Goal: Information Seeking & Learning: Learn about a topic

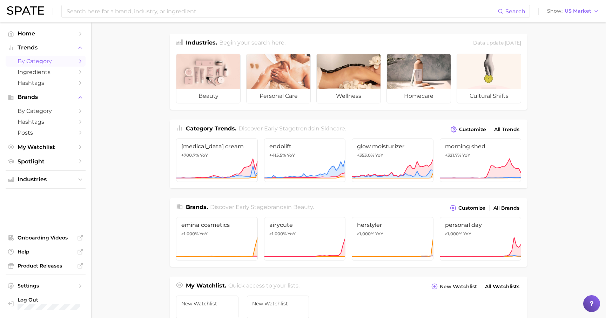
click at [33, 63] on span "by Category" at bounding box center [46, 61] width 56 height 7
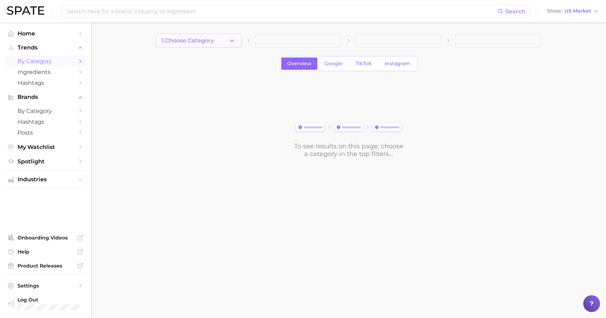
click at [209, 44] on button "1. Choose Category" at bounding box center [199, 41] width 86 height 14
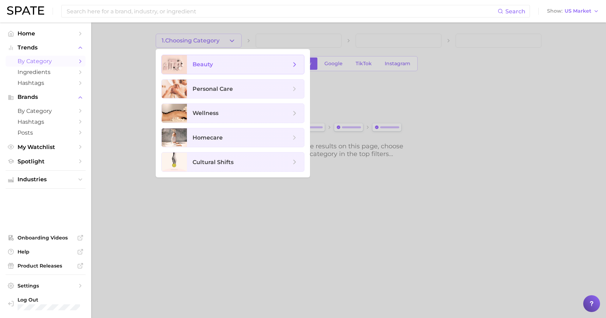
click at [208, 60] on span "beauty" at bounding box center [245, 64] width 117 height 19
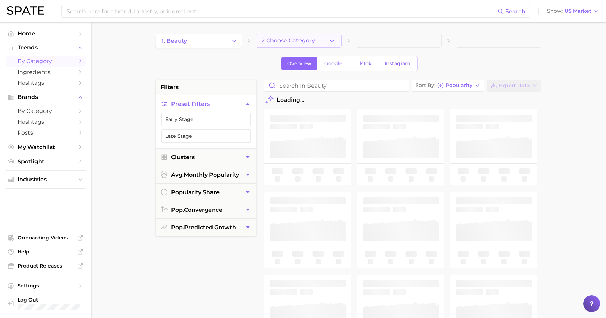
click at [276, 43] on span "2. Choose Category" at bounding box center [287, 41] width 53 height 6
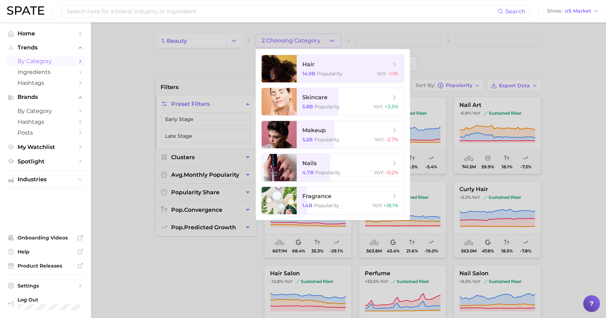
click at [222, 40] on div at bounding box center [303, 159] width 606 height 318
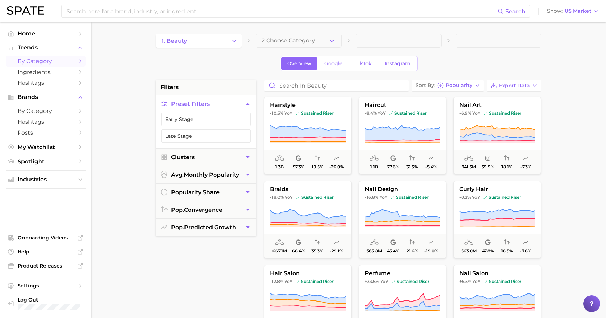
click at [222, 40] on link "1. beauty" at bounding box center [191, 41] width 71 height 14
click at [234, 42] on icon "Change Category" at bounding box center [233, 40] width 7 height 7
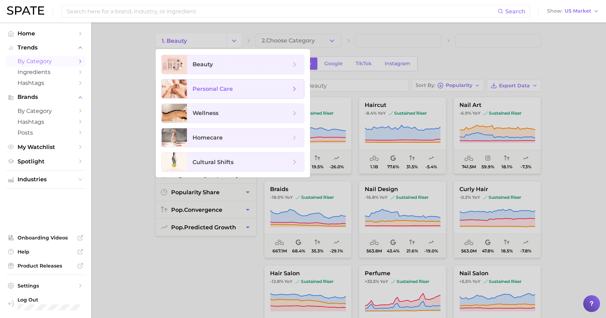
click at [223, 85] on span "personal care" at bounding box center [241, 89] width 98 height 8
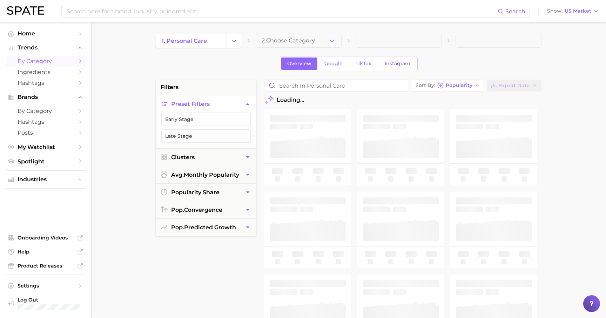
click at [291, 41] on span "2. Choose Category" at bounding box center [287, 41] width 53 height 6
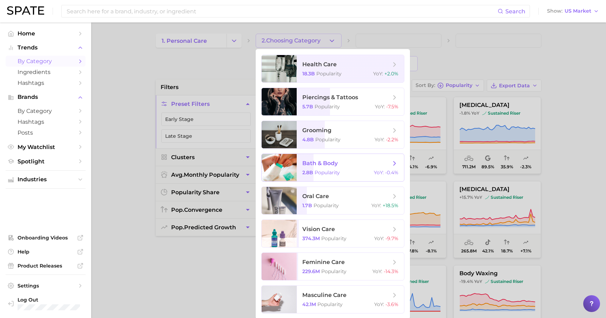
click at [311, 161] on span "bath & body" at bounding box center [319, 163] width 35 height 7
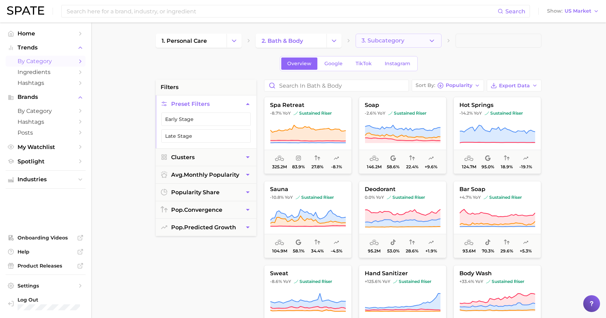
click at [433, 41] on polyline "button" at bounding box center [432, 41] width 4 height 2
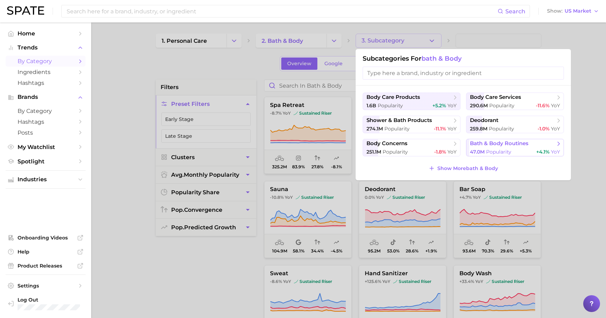
click at [498, 142] on span "bath & body routines" at bounding box center [499, 143] width 59 height 7
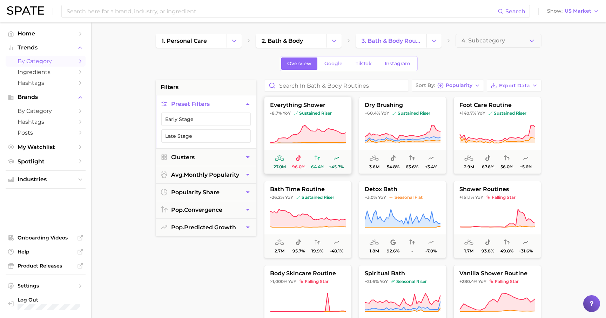
click at [309, 137] on icon at bounding box center [307, 134] width 75 height 18
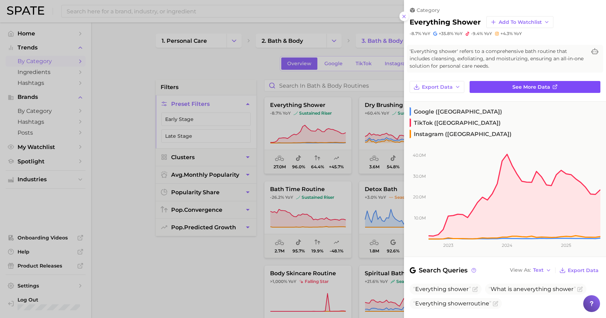
click at [502, 85] on link "See more data" at bounding box center [534, 87] width 131 height 12
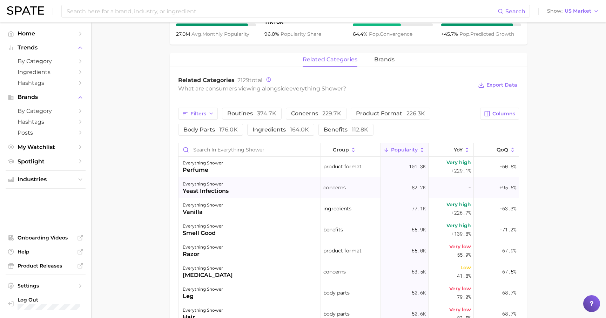
scroll to position [24, 0]
click at [503, 150] on span "QoQ" at bounding box center [502, 150] width 12 height 6
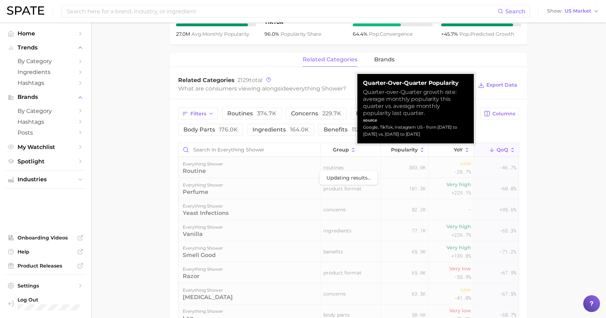
click at [503, 150] on span "QoQ" at bounding box center [502, 150] width 12 height 6
click at [540, 161] on main "1. bath & body 2. bath & body routines 3. bath & body routines 4. everything sh…" at bounding box center [348, 112] width 515 height 784
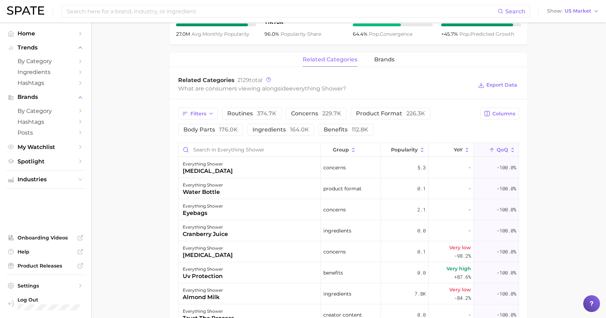
click at [496, 150] on span "QoQ" at bounding box center [502, 150] width 12 height 6
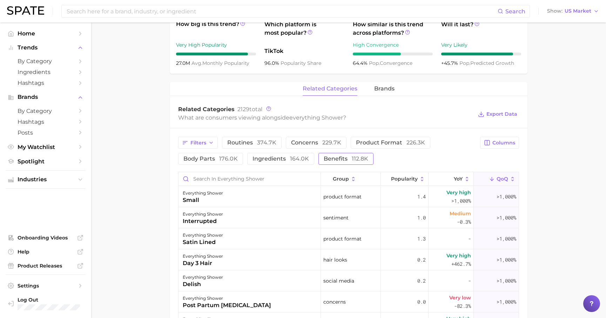
scroll to position [268, 0]
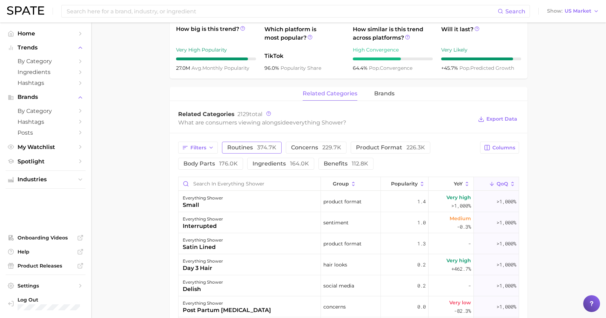
click at [262, 144] on span "374.7k" at bounding box center [266, 147] width 19 height 7
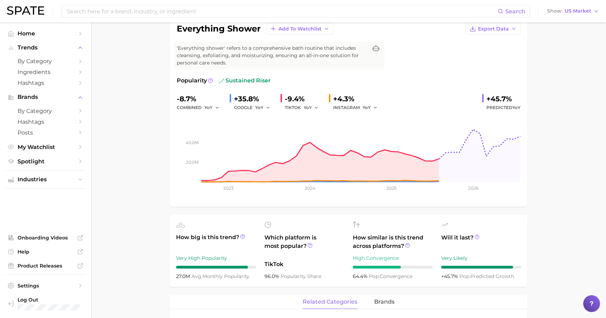
scroll to position [0, 0]
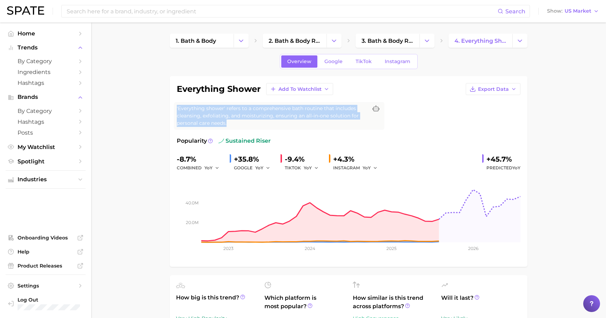
drag, startPoint x: 273, startPoint y: 104, endPoint x: 273, endPoint y: 129, distance: 24.9
click at [273, 129] on div "'Everything shower' refers to a comprehensive bath routine that includes cleans…" at bounding box center [279, 116] width 210 height 28
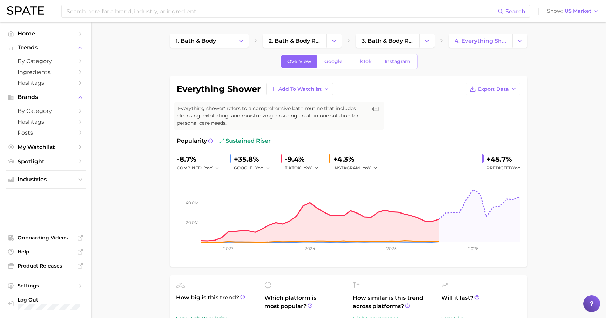
click at [273, 129] on div "'Everything shower' refers to a comprehensive bath routine that includes cleans…" at bounding box center [279, 116] width 210 height 28
click at [268, 122] on span "'Everything shower' refers to a comprehensive bath routine that includes cleans…" at bounding box center [272, 116] width 191 height 22
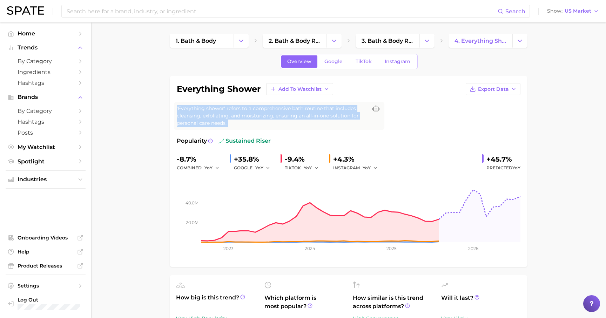
click at [268, 122] on span "'Everything shower' refers to a comprehensive bath routine that includes cleans…" at bounding box center [272, 116] width 191 height 22
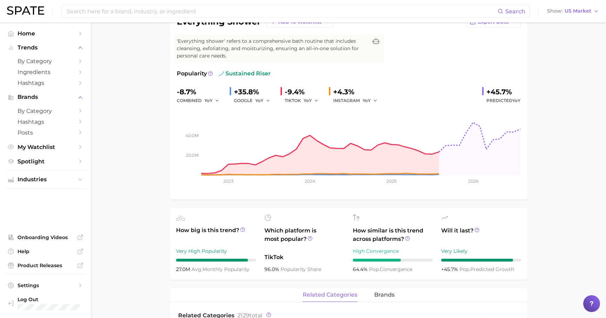
scroll to position [68, 0]
click at [242, 227] on icon at bounding box center [242, 229] width 5 height 5
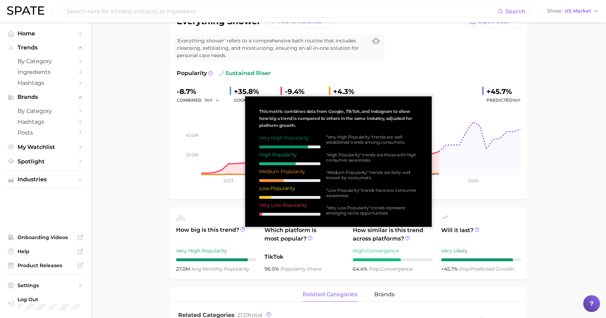
click at [242, 232] on span "How big is this trend?" at bounding box center [216, 234] width 80 height 17
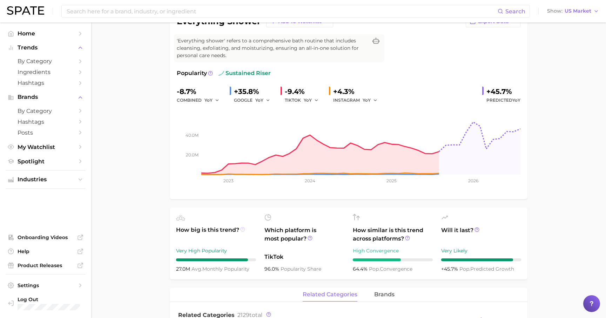
click at [243, 230] on icon at bounding box center [242, 229] width 5 height 5
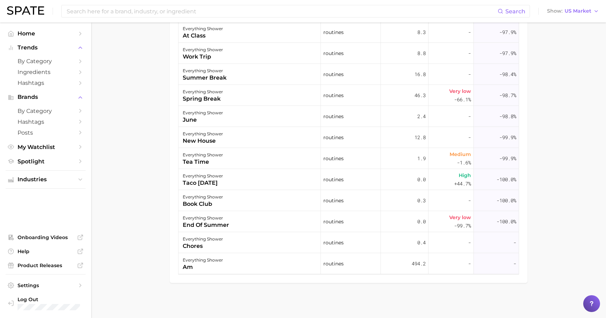
scroll to position [0, 0]
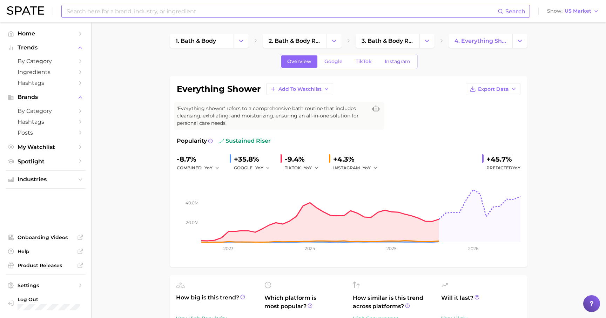
click at [141, 10] on input at bounding box center [281, 11] width 431 height 12
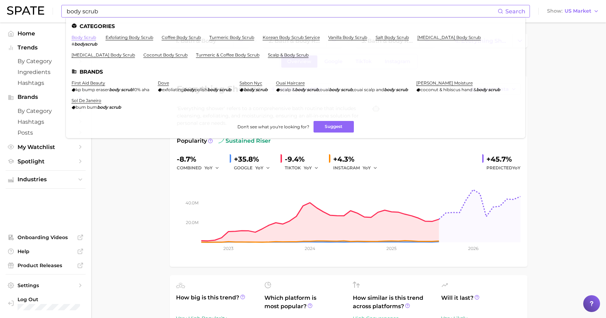
click at [77, 36] on link "body scrub" at bounding box center [84, 37] width 25 height 5
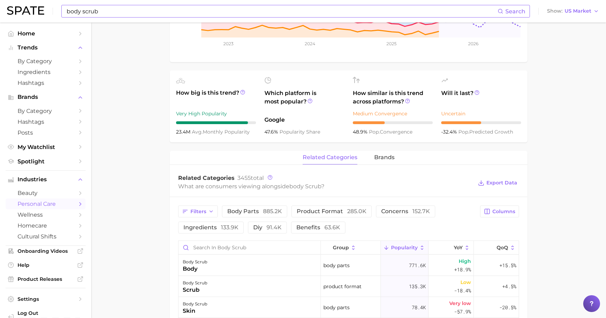
scroll to position [177, 0]
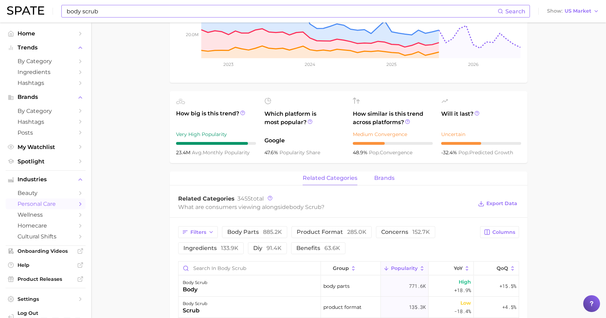
click at [385, 176] on span "brands" at bounding box center [384, 178] width 20 height 6
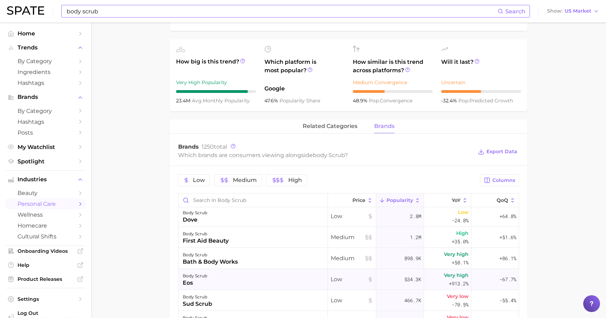
scroll to position [12, 0]
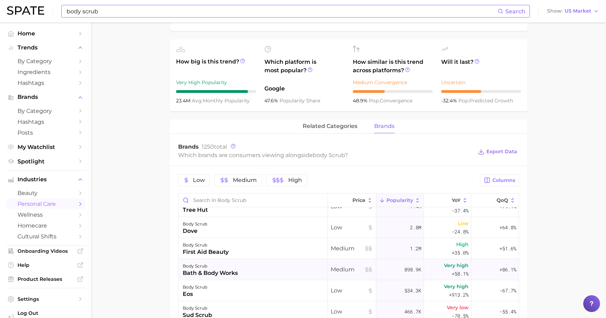
click at [231, 271] on div "bath & body works" at bounding box center [210, 273] width 55 height 8
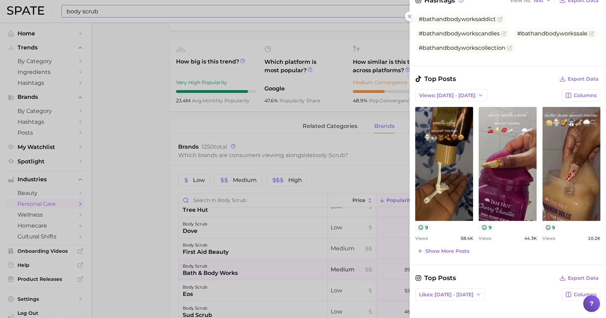
scroll to position [292, 0]
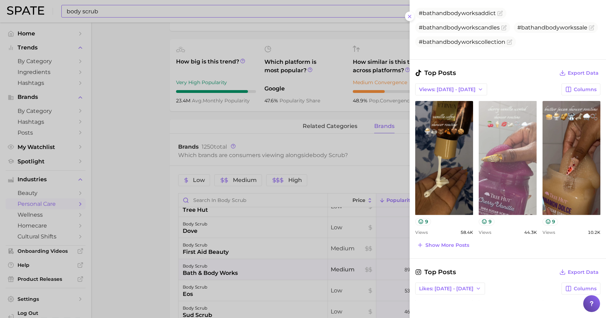
click at [505, 172] on link "view post on TikTok" at bounding box center [507, 158] width 58 height 114
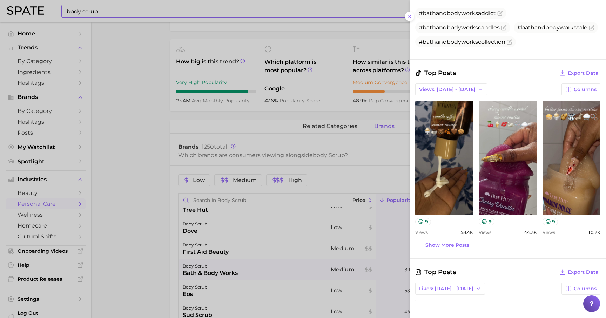
click at [104, 13] on div at bounding box center [303, 159] width 606 height 318
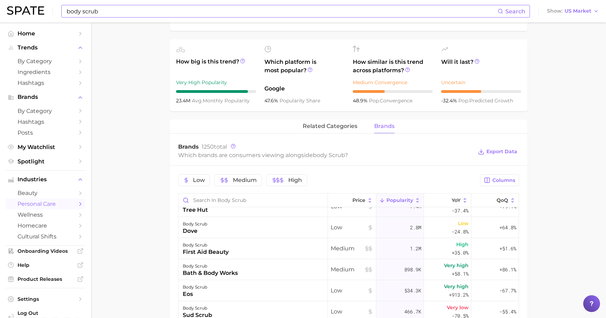
click at [104, 12] on input "body scrub" at bounding box center [281, 11] width 431 height 12
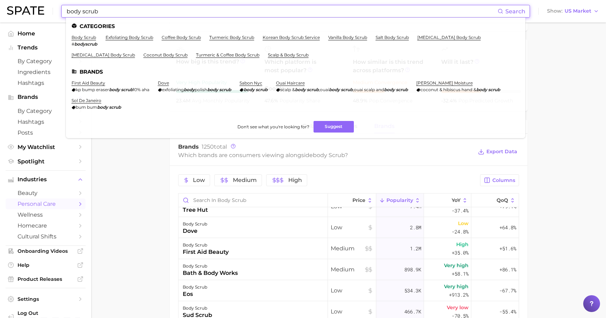
click at [104, 12] on input "body scrub" at bounding box center [281, 11] width 431 height 12
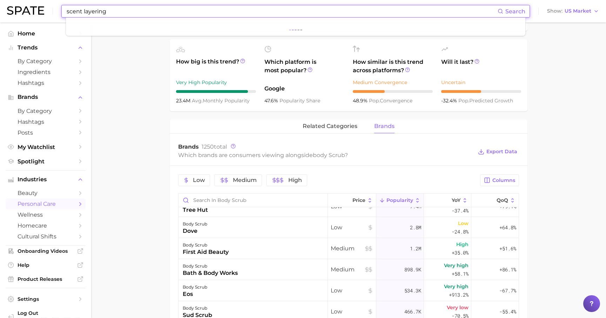
type input "scent layering"
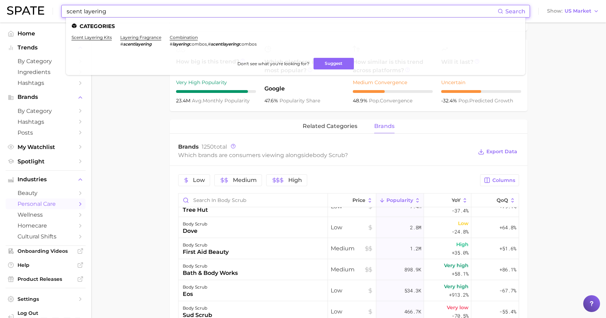
click at [145, 78] on main "1. bath & body 2. body care products 3. body scrubs 4. body scrub Overview Goog…" at bounding box center [348, 174] width 515 height 761
click at [98, 11] on input "scent layering" at bounding box center [281, 11] width 431 height 12
click at [136, 38] on link "layering fragrance" at bounding box center [140, 37] width 41 height 5
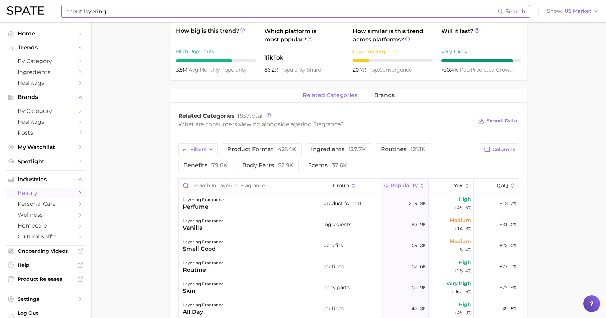
scroll to position [9, 0]
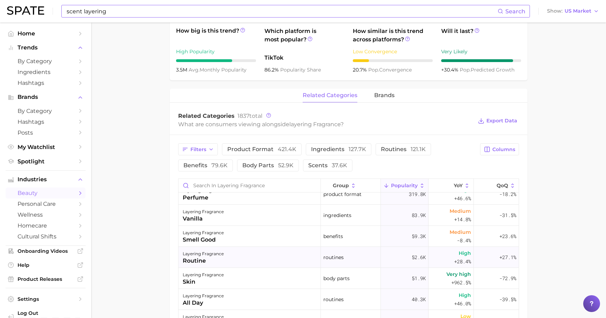
click at [202, 254] on div "layering fragrance" at bounding box center [203, 254] width 41 height 8
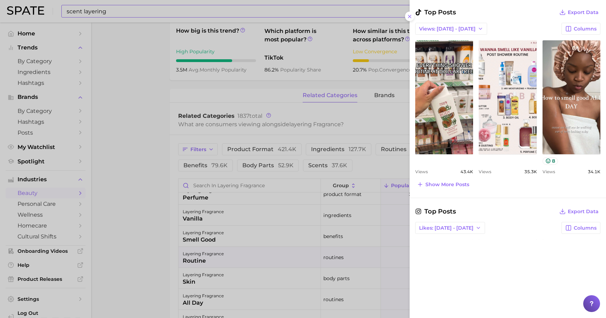
scroll to position [349, 0]
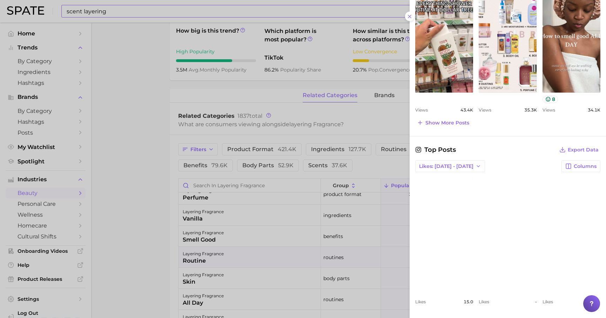
click at [356, 169] on div at bounding box center [303, 159] width 606 height 318
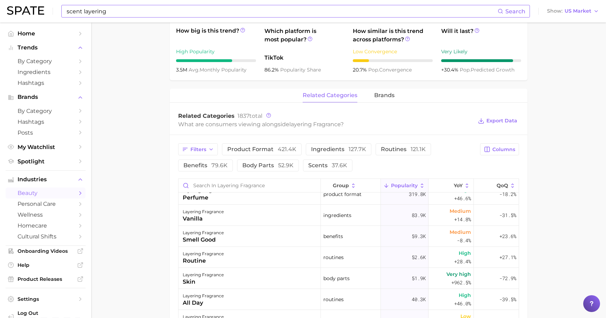
scroll to position [21, 0]
